Goal: Transaction & Acquisition: Download file/media

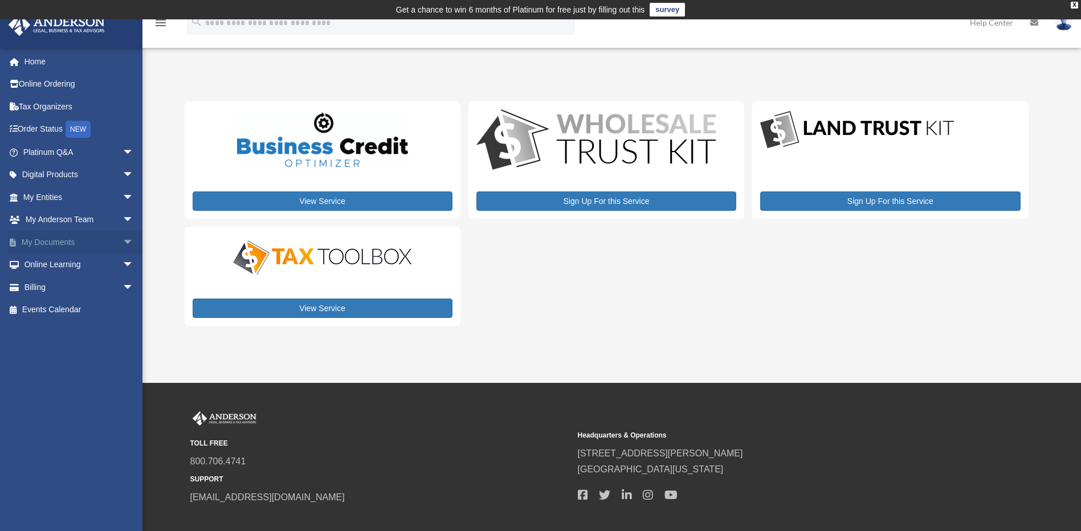
click at [123, 241] on span "arrow_drop_down" at bounding box center [134, 242] width 23 height 23
click at [43, 265] on link "Box" at bounding box center [83, 265] width 135 height 23
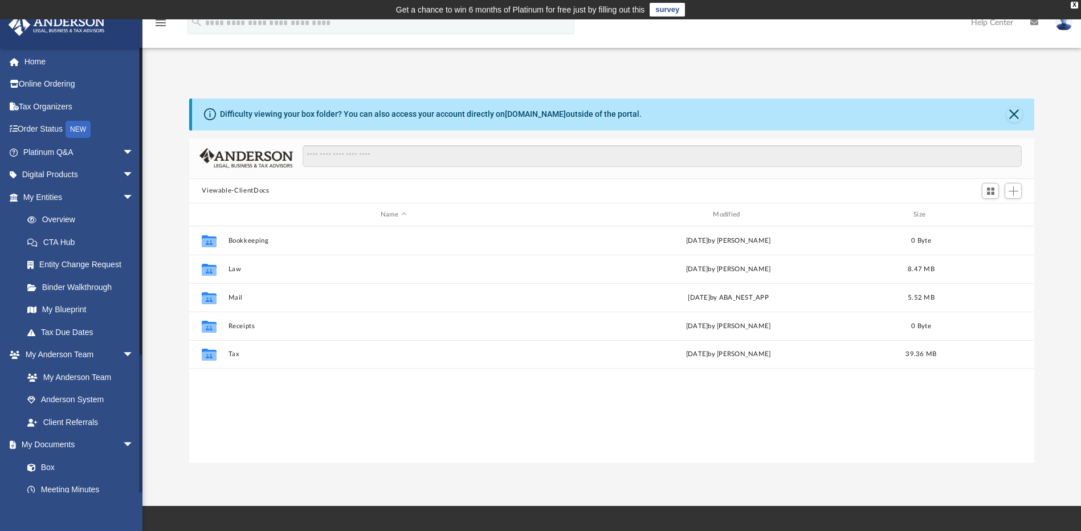
scroll to position [251, 837]
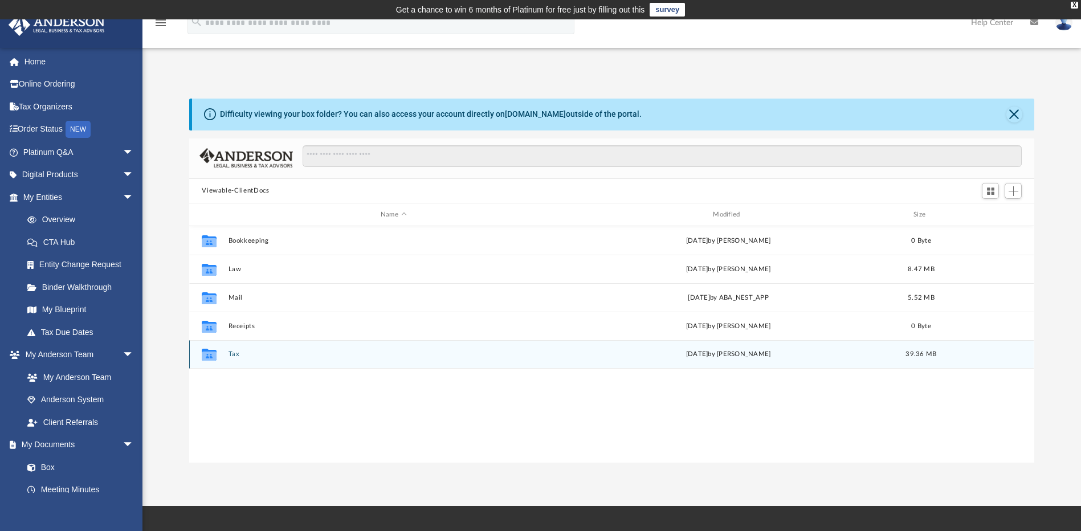
click at [213, 355] on icon "grid" at bounding box center [209, 356] width 15 height 9
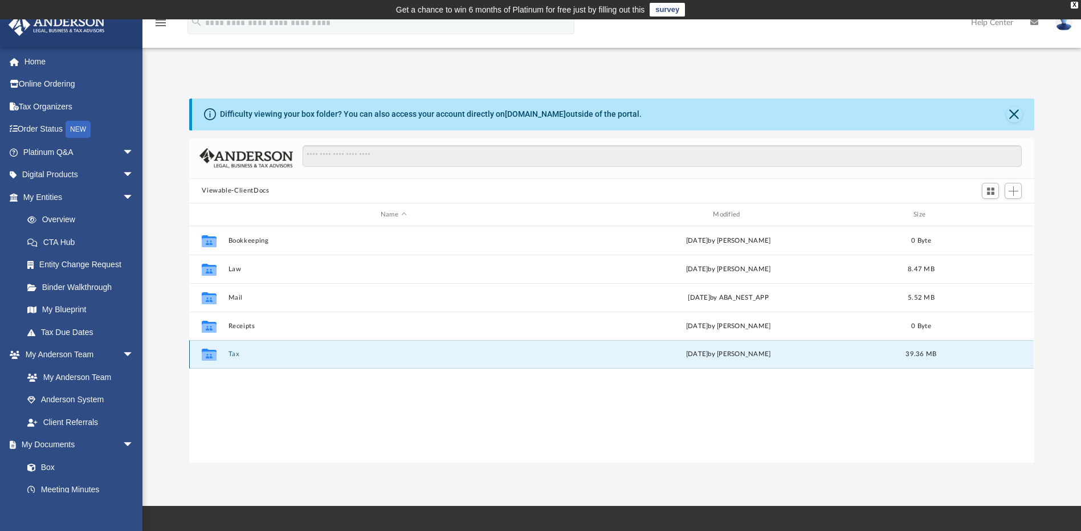
click at [234, 355] on button "Tax" at bounding box center [394, 354] width 330 height 7
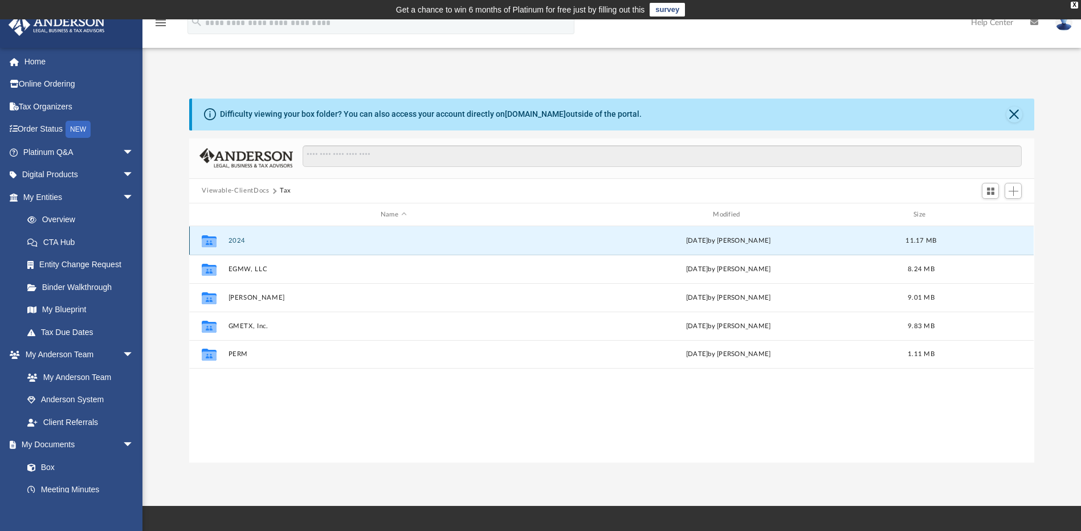
click at [238, 239] on button "2024" at bounding box center [394, 240] width 330 height 7
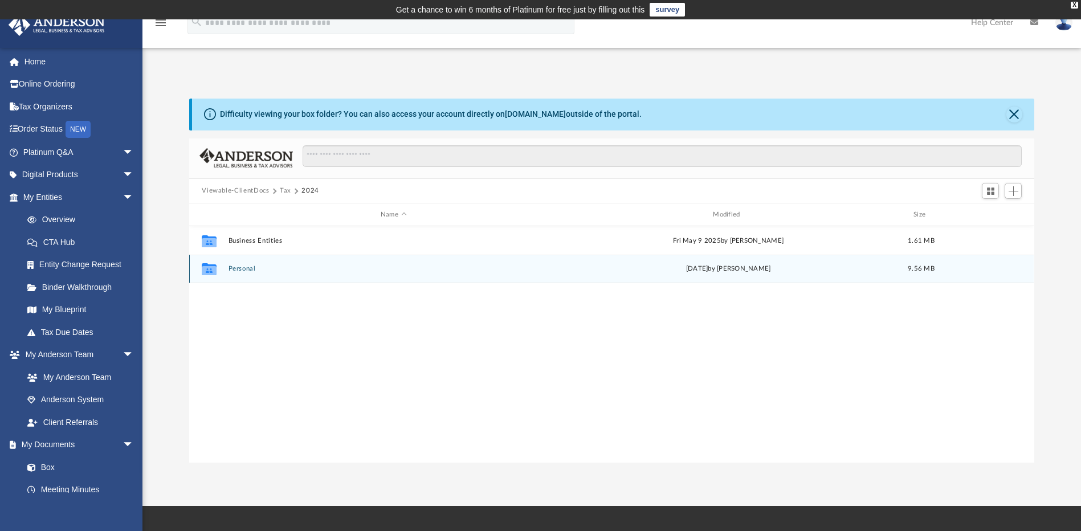
click at [240, 269] on button "Personal" at bounding box center [394, 269] width 330 height 7
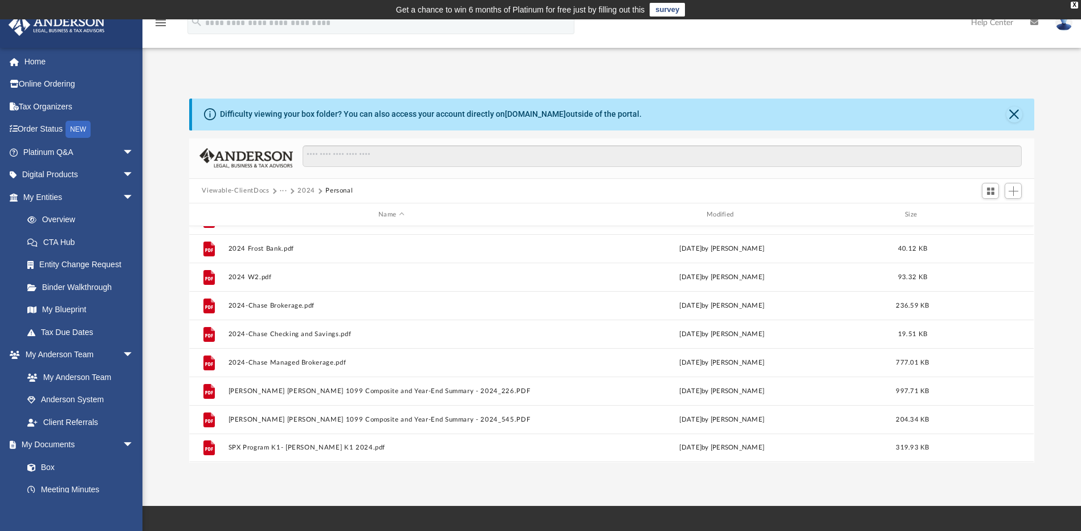
scroll to position [0, 0]
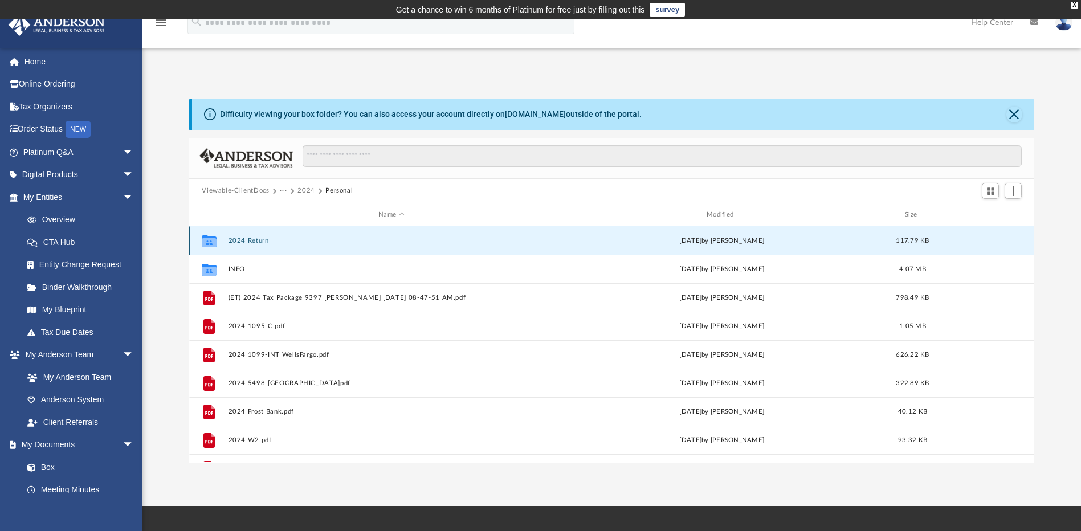
click at [252, 238] on button "2024 Return" at bounding box center [392, 240] width 326 height 7
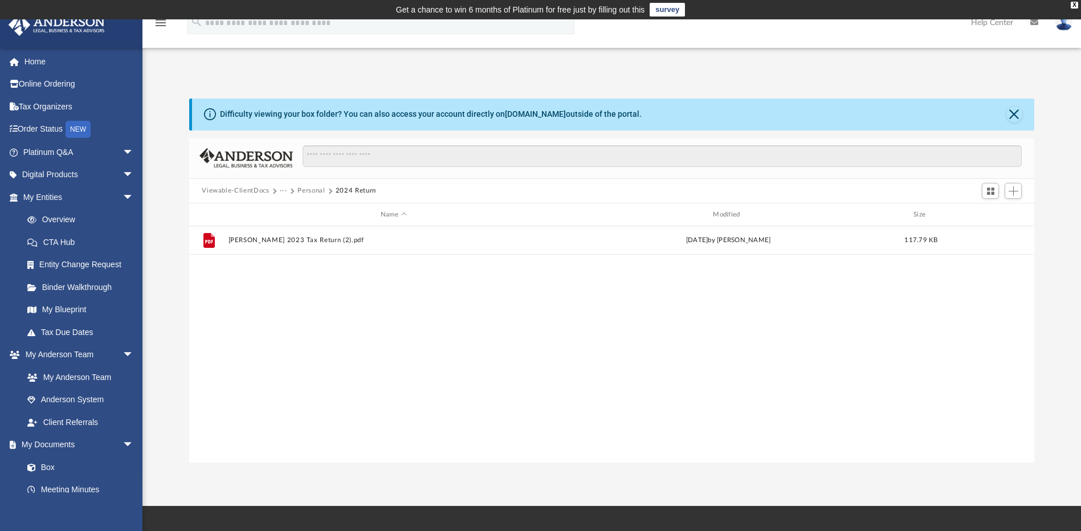
click at [237, 190] on button "Viewable-ClientDocs" at bounding box center [235, 191] width 67 height 10
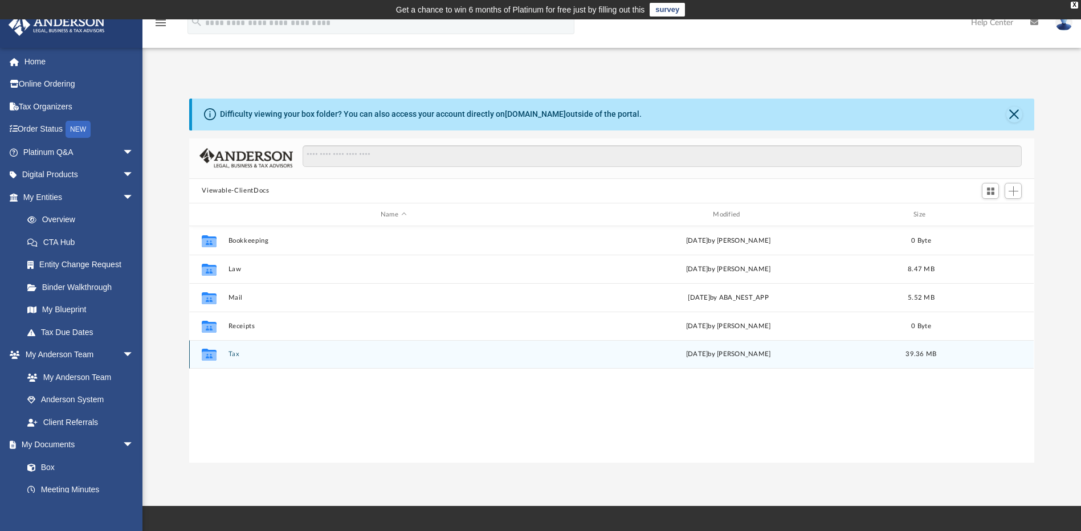
click at [233, 354] on button "Tax" at bounding box center [394, 354] width 330 height 7
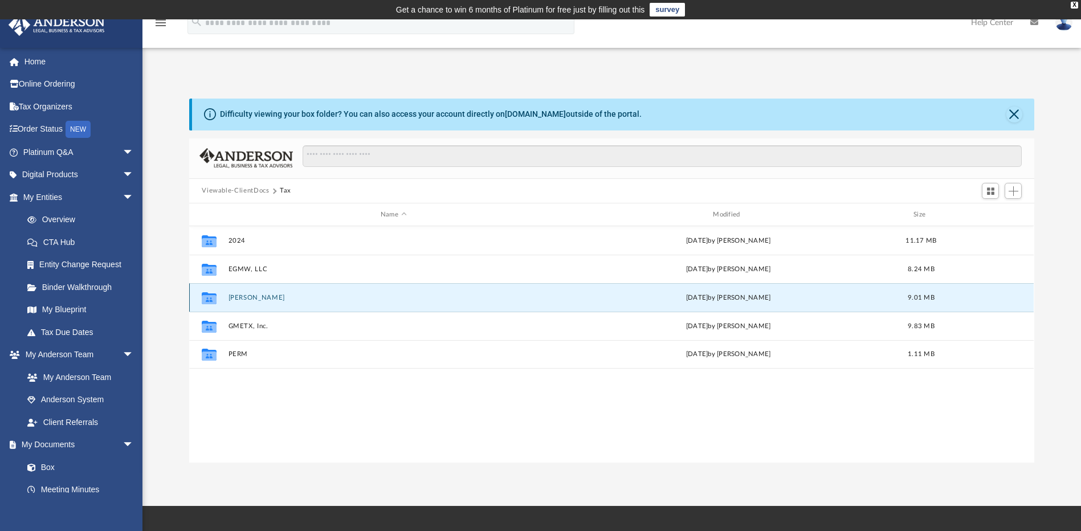
click at [248, 299] on button "[PERSON_NAME]" at bounding box center [394, 297] width 330 height 7
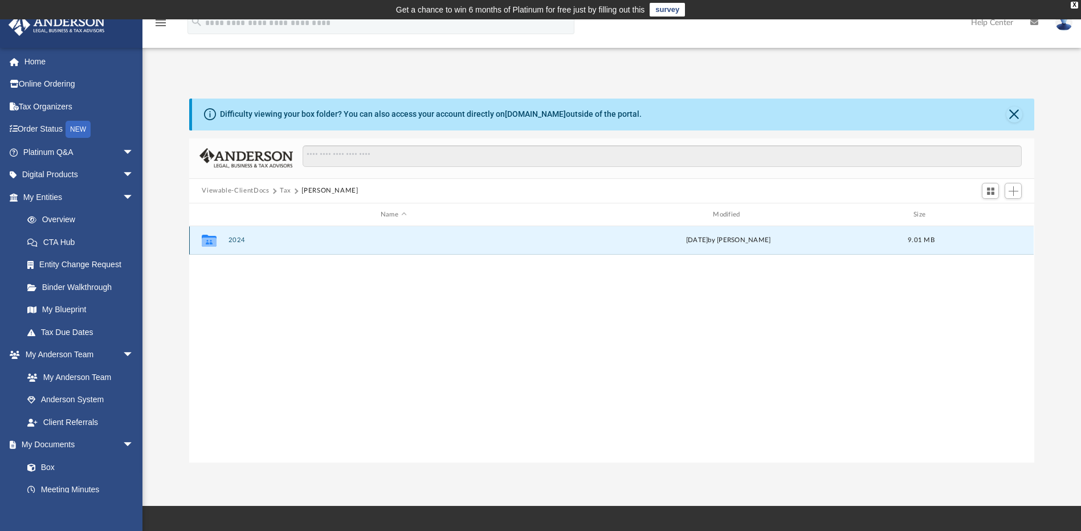
click at [238, 242] on button "2024" at bounding box center [394, 240] width 330 height 7
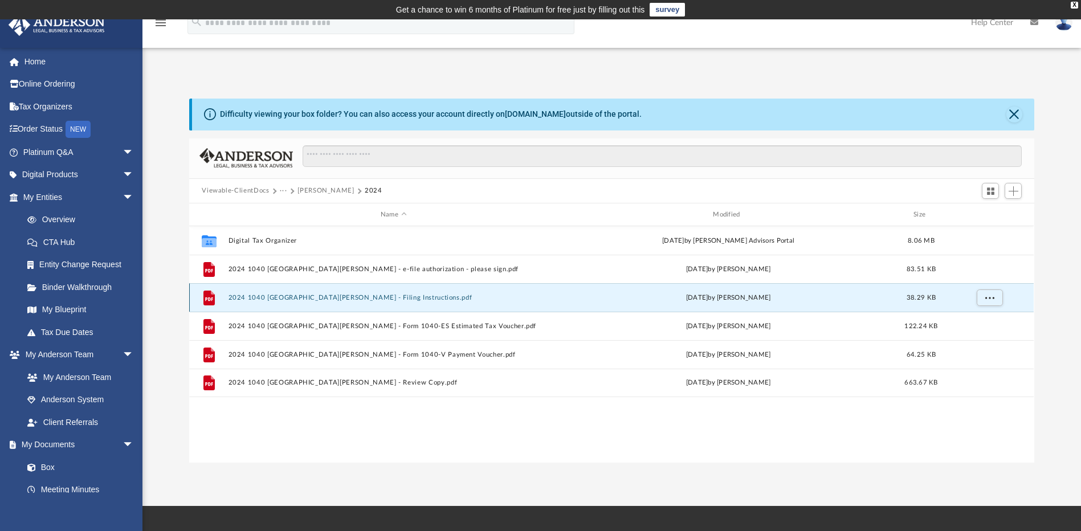
click at [308, 294] on button "2024 1040 [GEOGRAPHIC_DATA][PERSON_NAME] - Filing Instructions.pdf" at bounding box center [394, 297] width 330 height 7
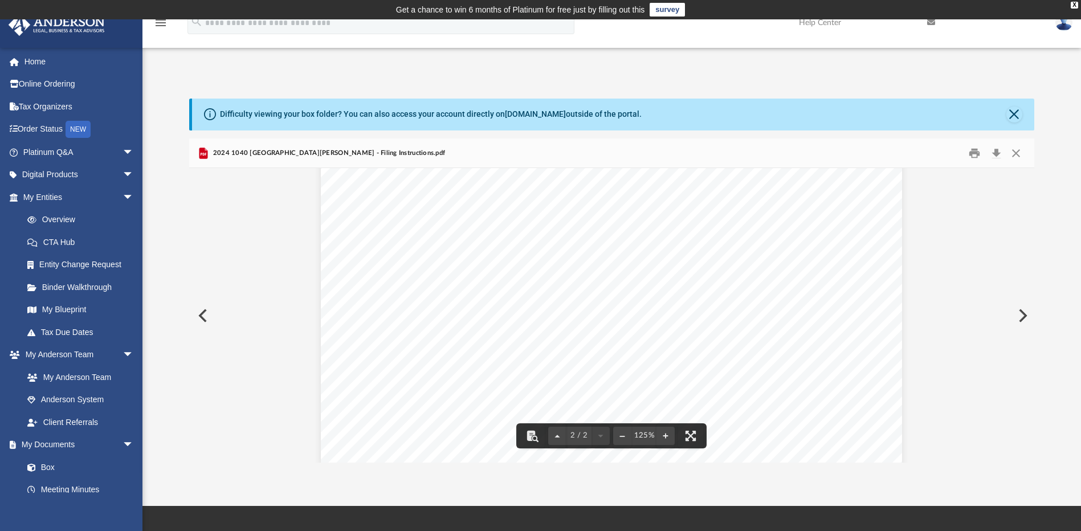
scroll to position [902, 0]
click at [1022, 316] on button "Preview" at bounding box center [1021, 316] width 25 height 32
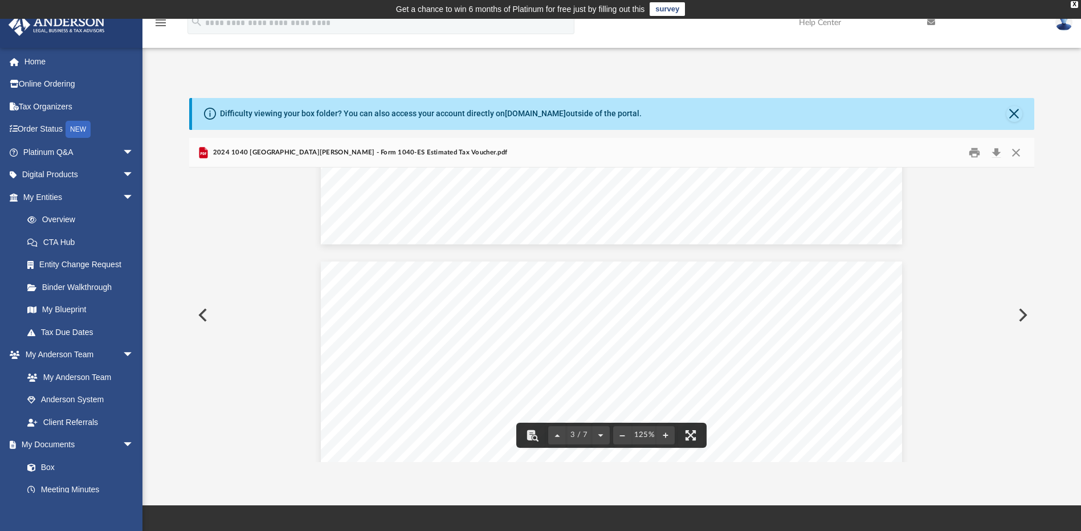
scroll to position [0, 0]
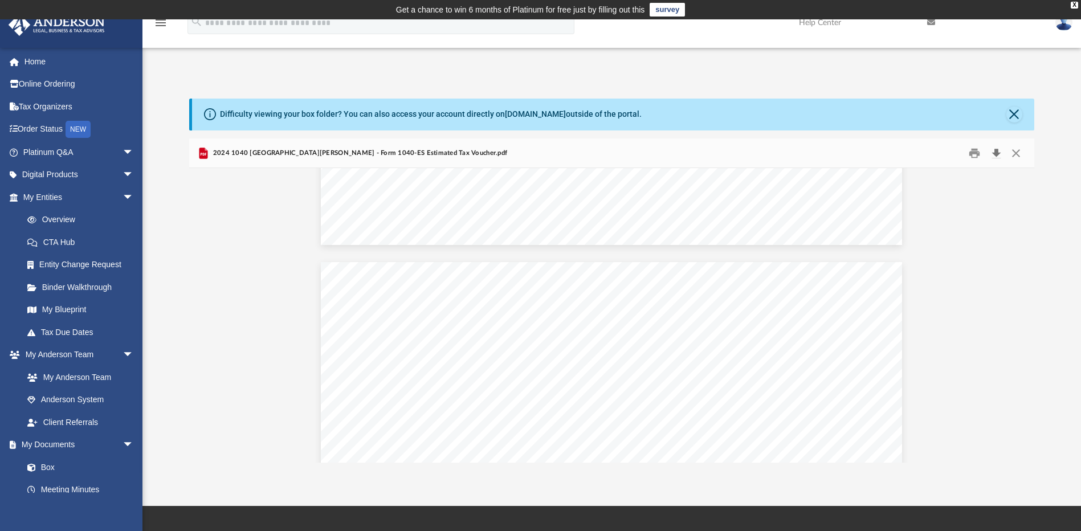
click at [1004, 153] on button "Download" at bounding box center [996, 153] width 21 height 18
click at [1014, 152] on button "Close" at bounding box center [1016, 153] width 21 height 18
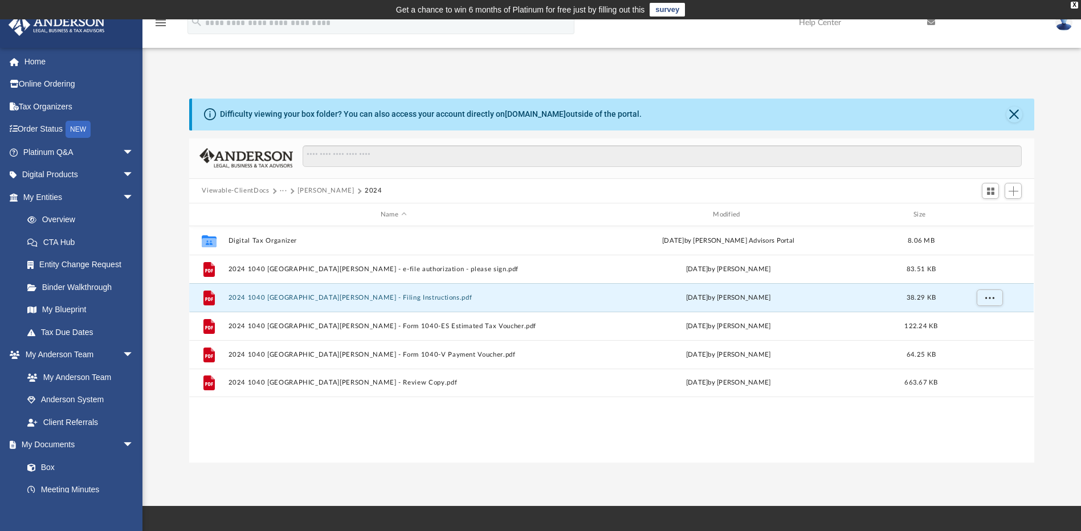
click at [1044, 57] on div "App [EMAIL_ADDRESS][DOMAIN_NAME] Sign Out [EMAIL_ADDRESS][DOMAIN_NAME] Home Onl…" at bounding box center [540, 262] width 1081 height 487
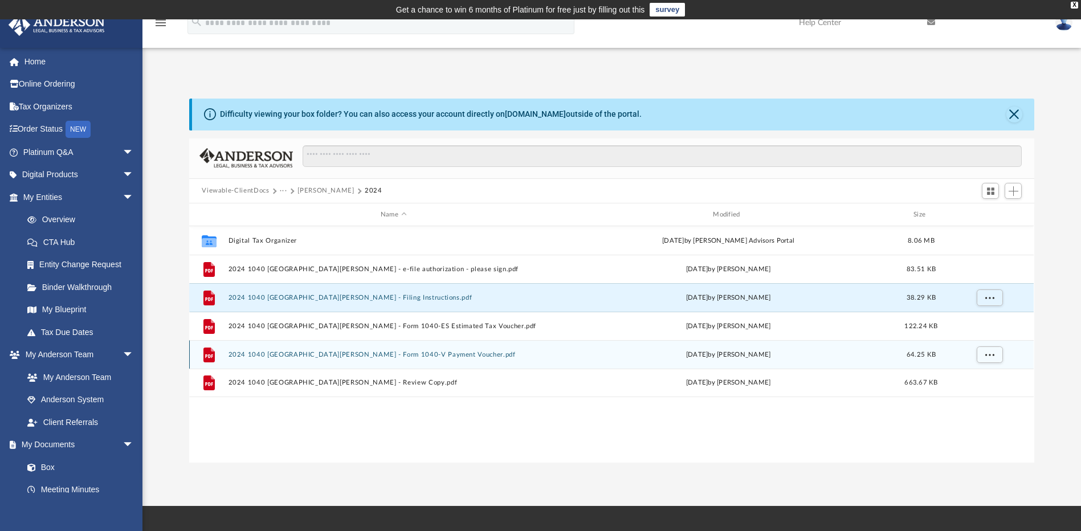
click at [389, 356] on button "2024 1040 [GEOGRAPHIC_DATA][PERSON_NAME] - Form 1040-V Payment Voucher.pdf" at bounding box center [394, 354] width 330 height 7
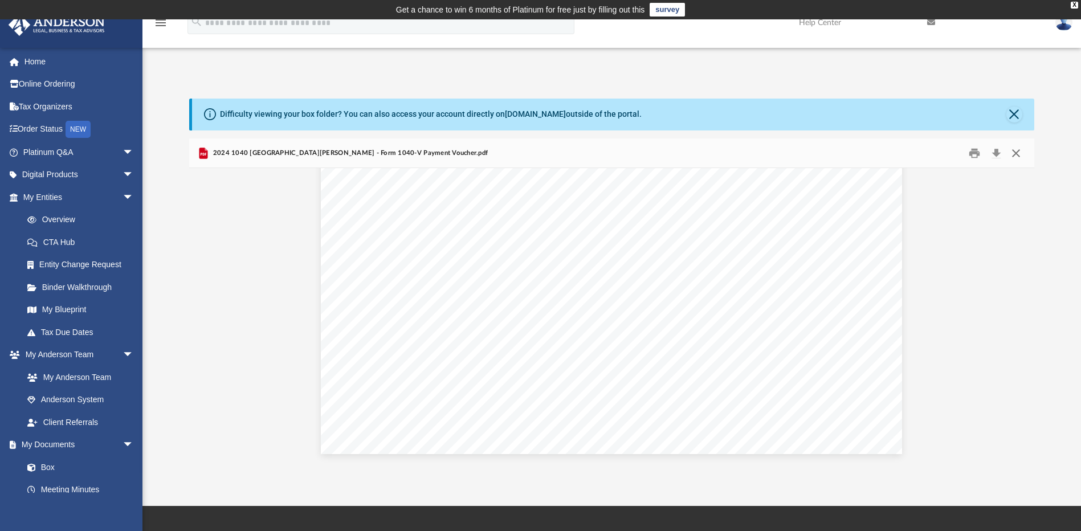
click at [1014, 150] on button "Close" at bounding box center [1016, 153] width 21 height 18
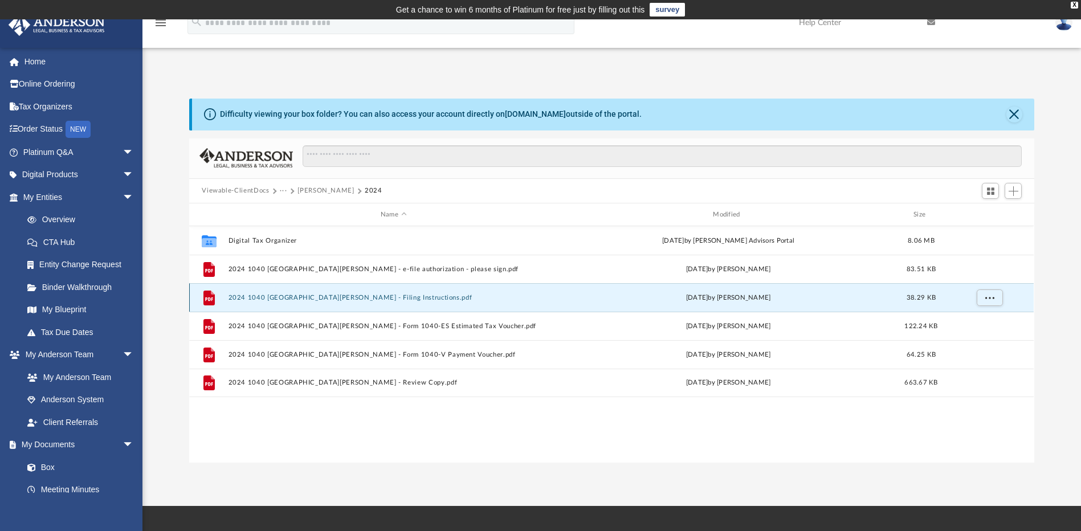
click at [367, 294] on button "2024 1040 [GEOGRAPHIC_DATA][PERSON_NAME] - Filing Instructions.pdf" at bounding box center [394, 297] width 330 height 7
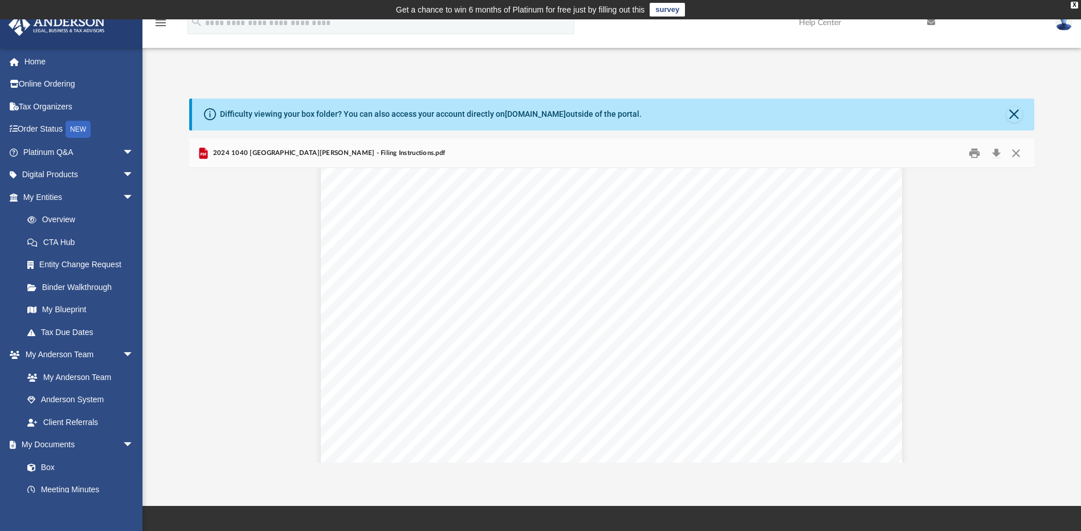
scroll to position [370, 0]
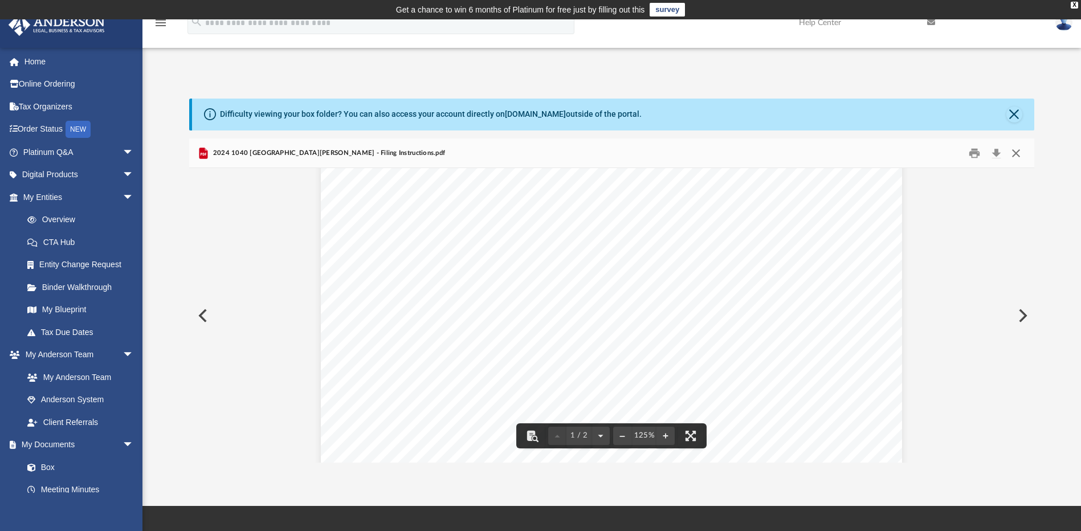
click at [1015, 156] on button "Close" at bounding box center [1016, 153] width 21 height 18
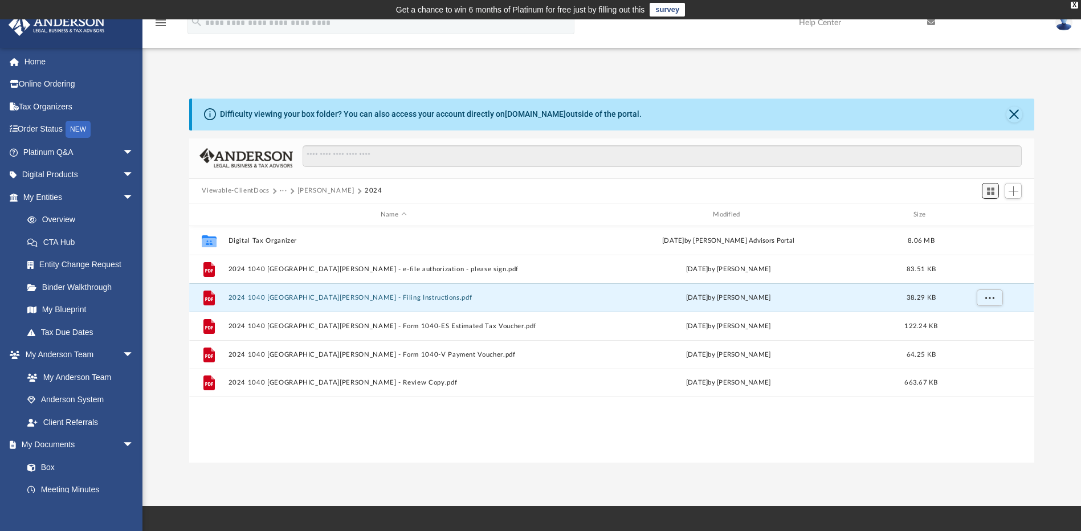
click at [994, 191] on span "Switch to Grid View" at bounding box center [991, 191] width 10 height 10
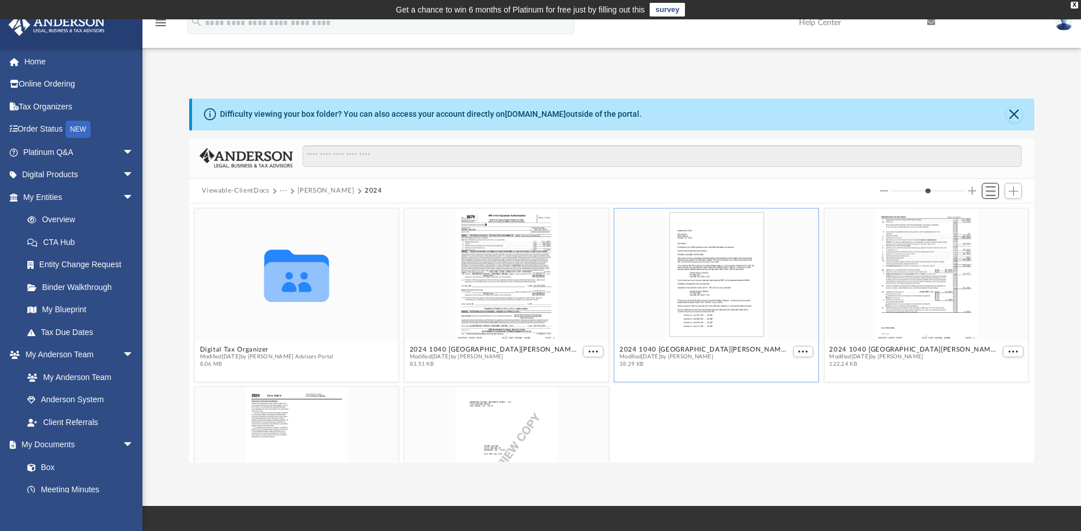
scroll to position [251, 837]
click at [994, 191] on span "Switch to List View" at bounding box center [991, 191] width 10 height 10
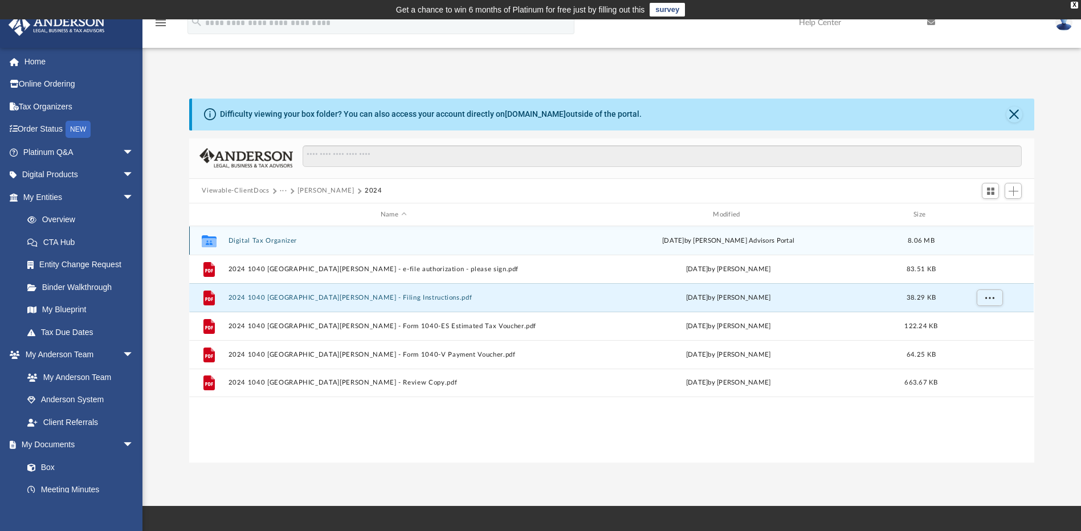
click at [262, 241] on button "Digital Tax Organizer" at bounding box center [394, 240] width 330 height 7
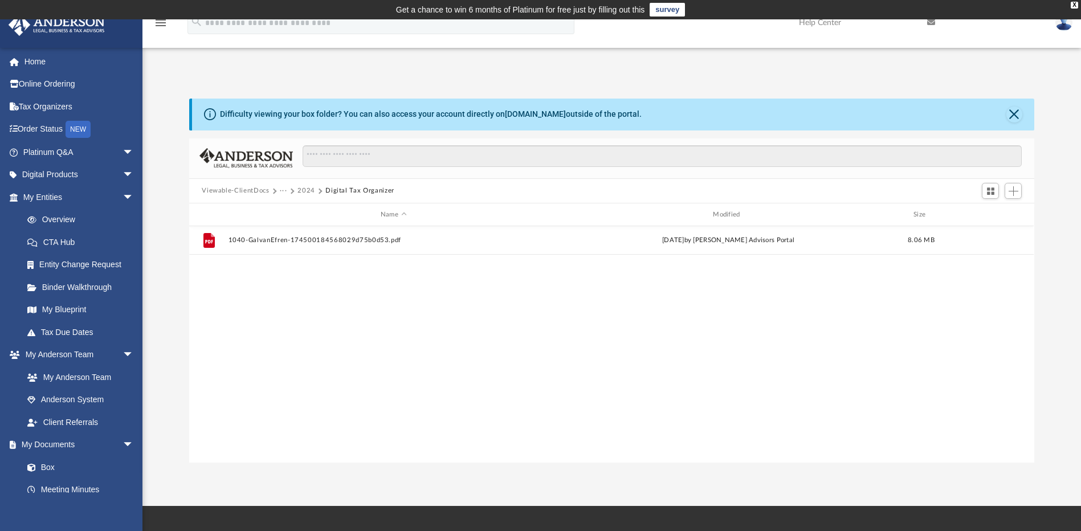
click at [307, 189] on button "2024" at bounding box center [307, 191] width 18 height 10
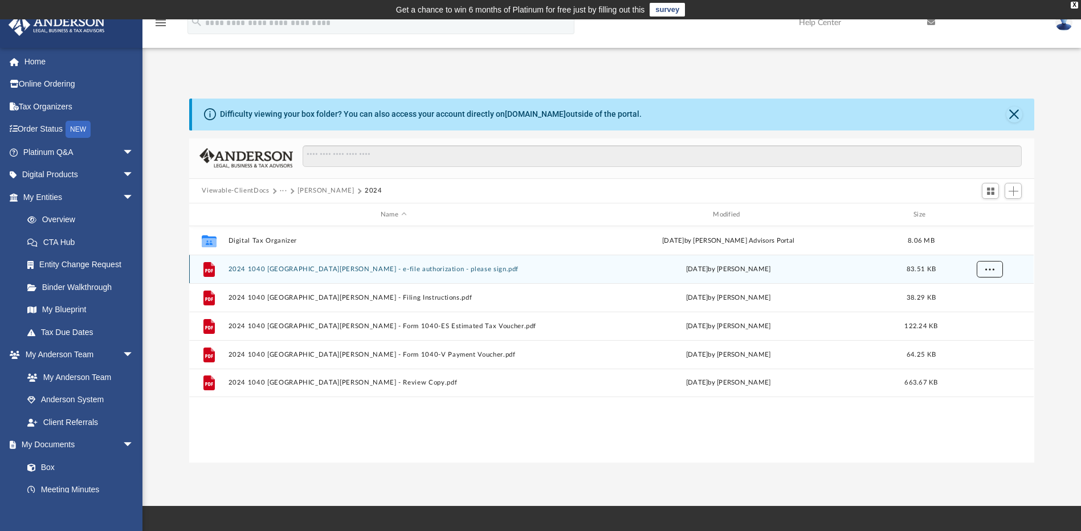
click at [990, 271] on span "More options" at bounding box center [989, 269] width 9 height 6
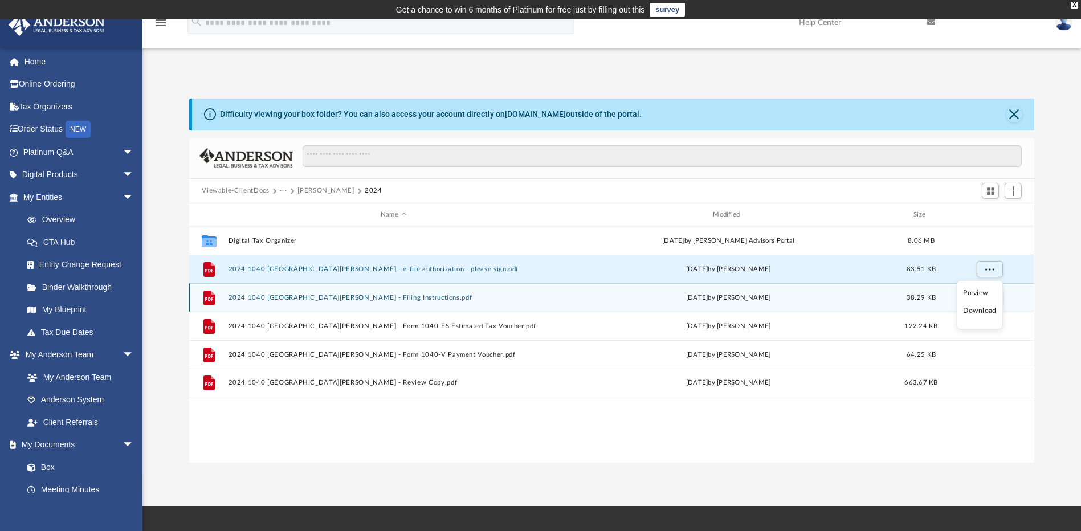
click at [987, 311] on li "Download" at bounding box center [979, 311] width 33 height 12
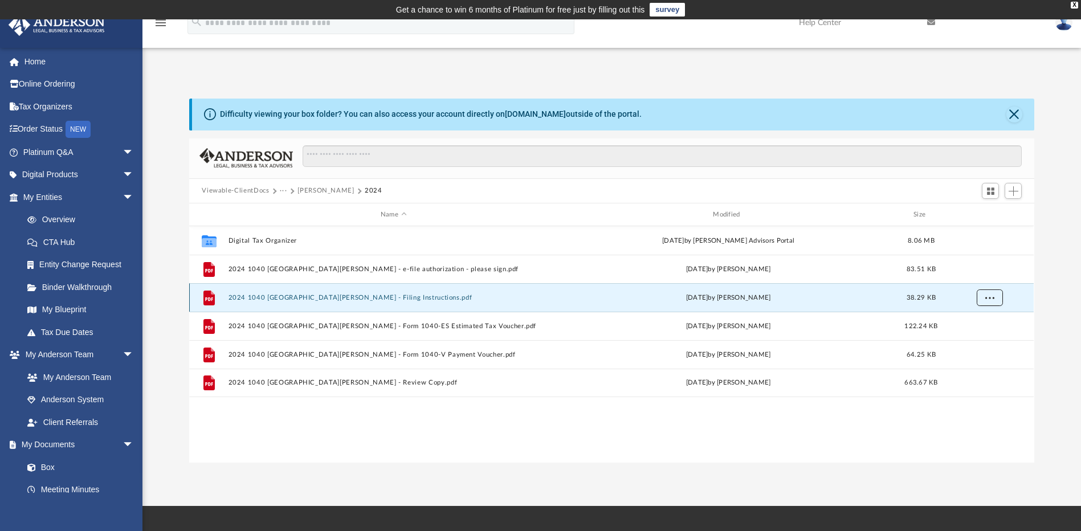
click at [994, 296] on span "More options" at bounding box center [989, 298] width 9 height 6
click at [988, 336] on li "Download" at bounding box center [979, 339] width 33 height 12
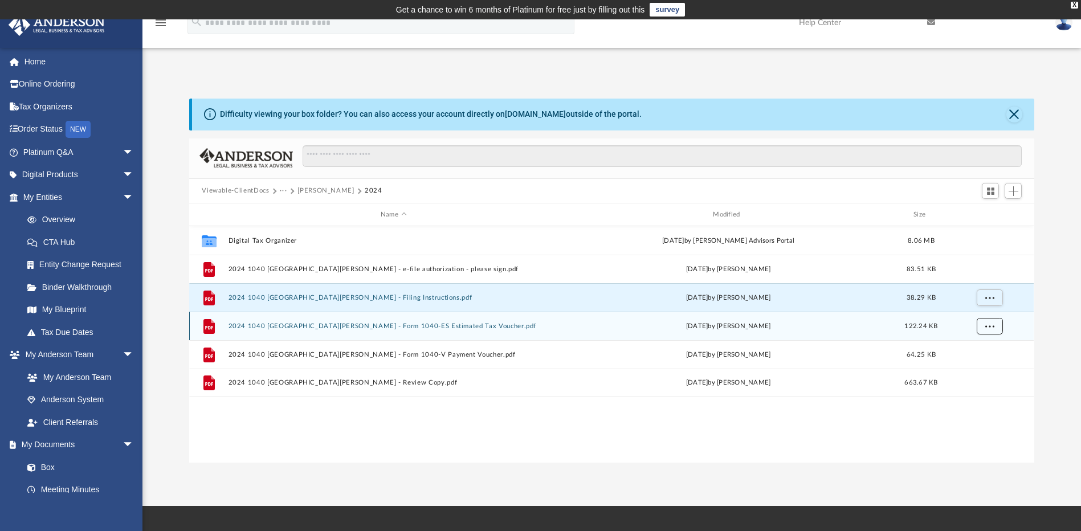
click at [996, 328] on button "More options" at bounding box center [990, 326] width 26 height 17
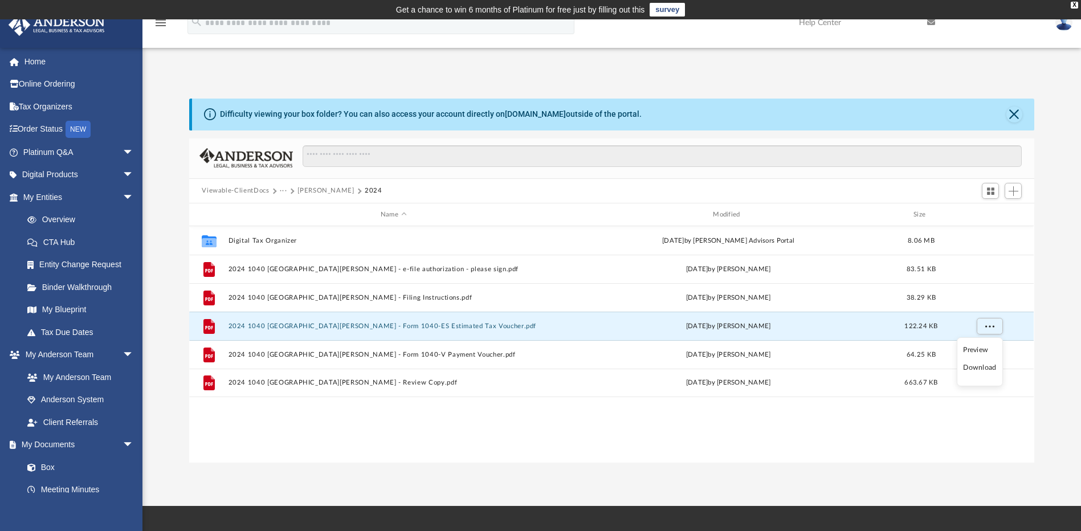
click at [989, 369] on li "Download" at bounding box center [979, 368] width 33 height 12
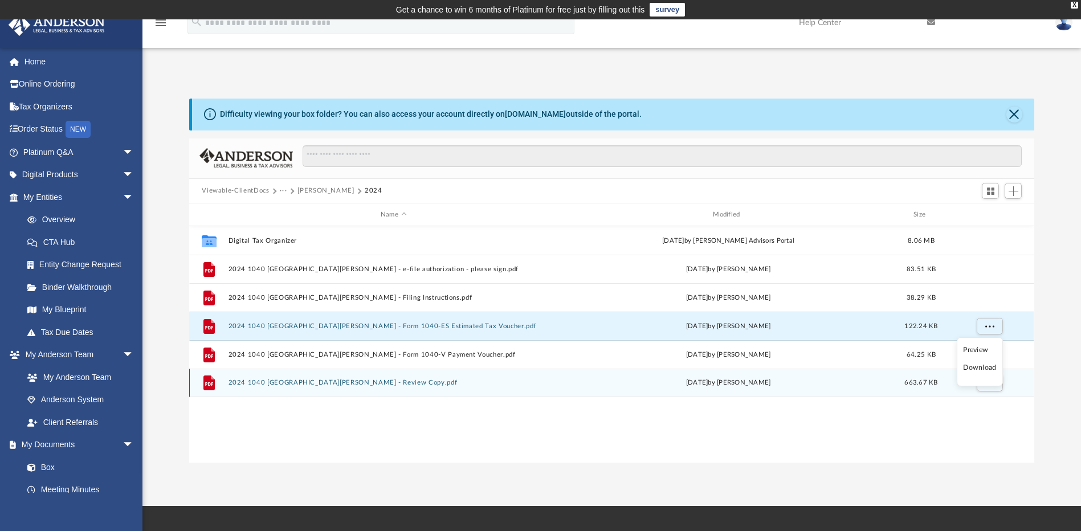
click at [989, 369] on div "File 2024 1040 [GEOGRAPHIC_DATA][PERSON_NAME] - Review Copy.pdf [DATE] by [PERS…" at bounding box center [611, 383] width 845 height 28
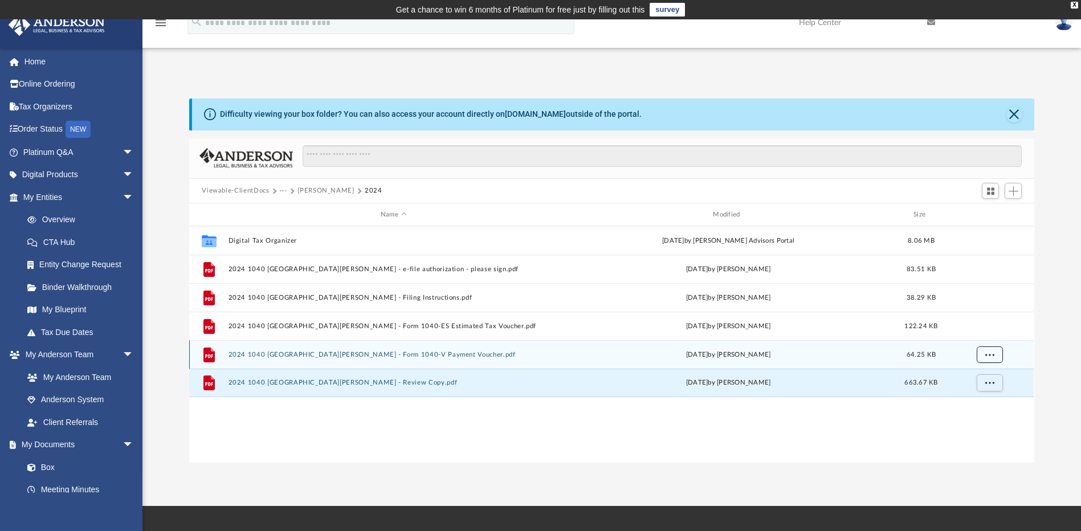
drag, startPoint x: 989, startPoint y: 369, endPoint x: 978, endPoint y: 356, distance: 17.0
click at [978, 356] on button "More options" at bounding box center [990, 355] width 26 height 17
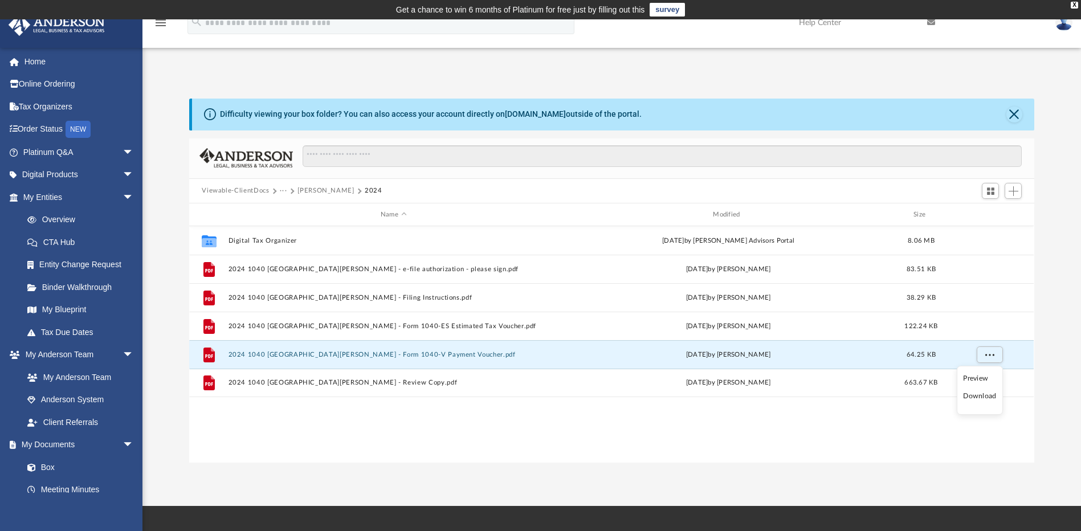
click at [989, 398] on li "Download" at bounding box center [979, 396] width 33 height 12
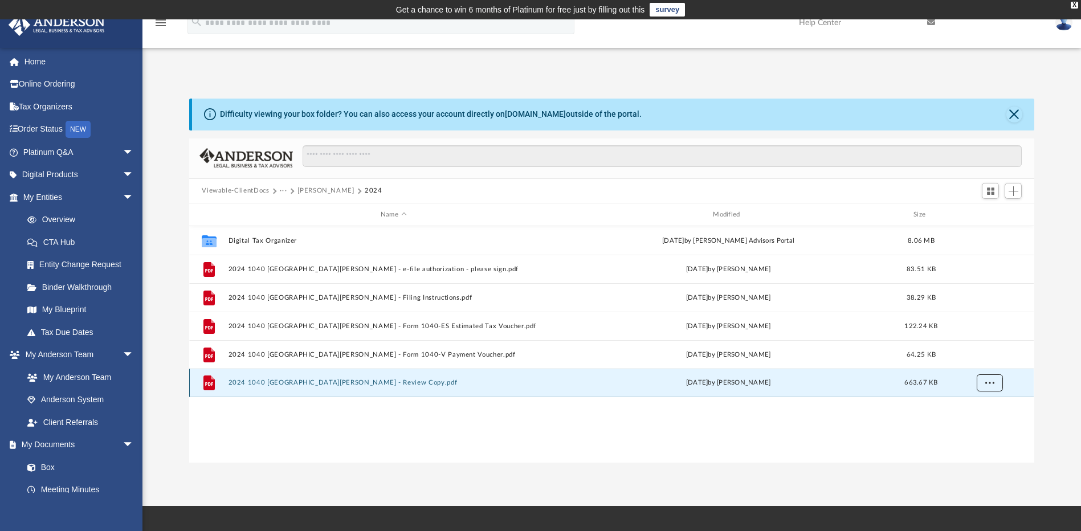
click at [996, 381] on button "More options" at bounding box center [990, 383] width 26 height 17
click at [978, 426] on li "Download" at bounding box center [979, 424] width 33 height 12
